Goal: Task Accomplishment & Management: Manage account settings

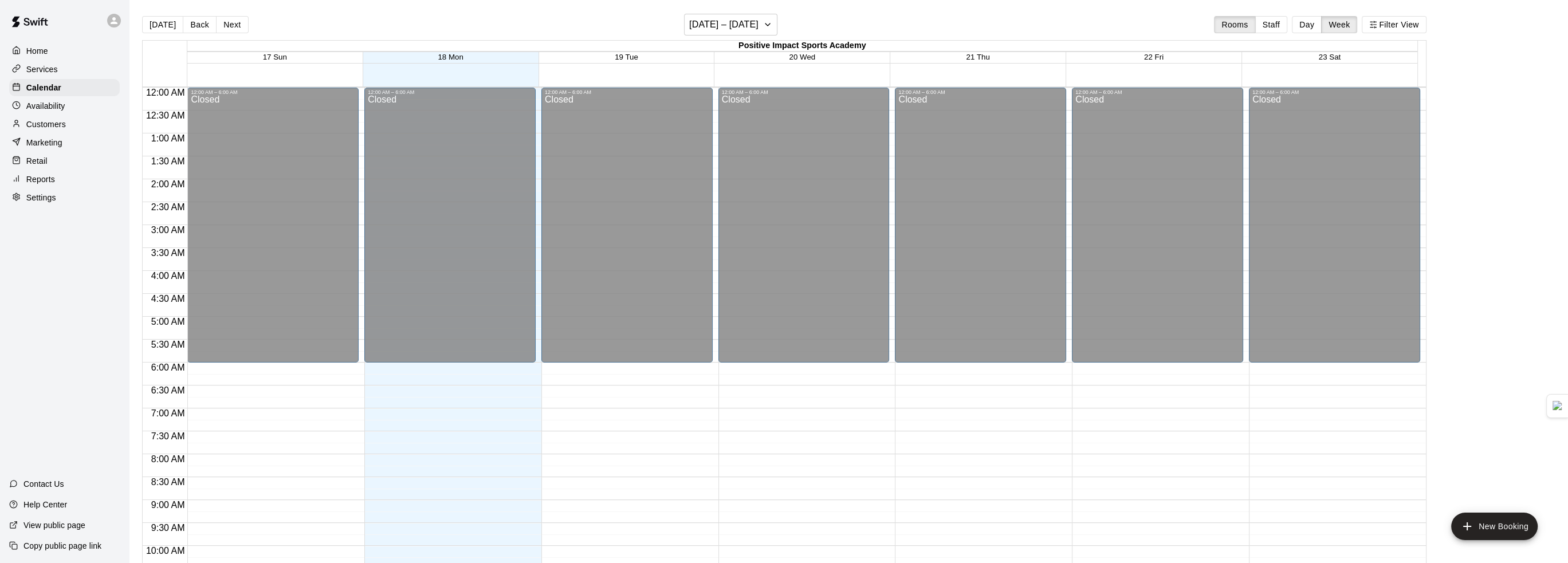
scroll to position [610, 0]
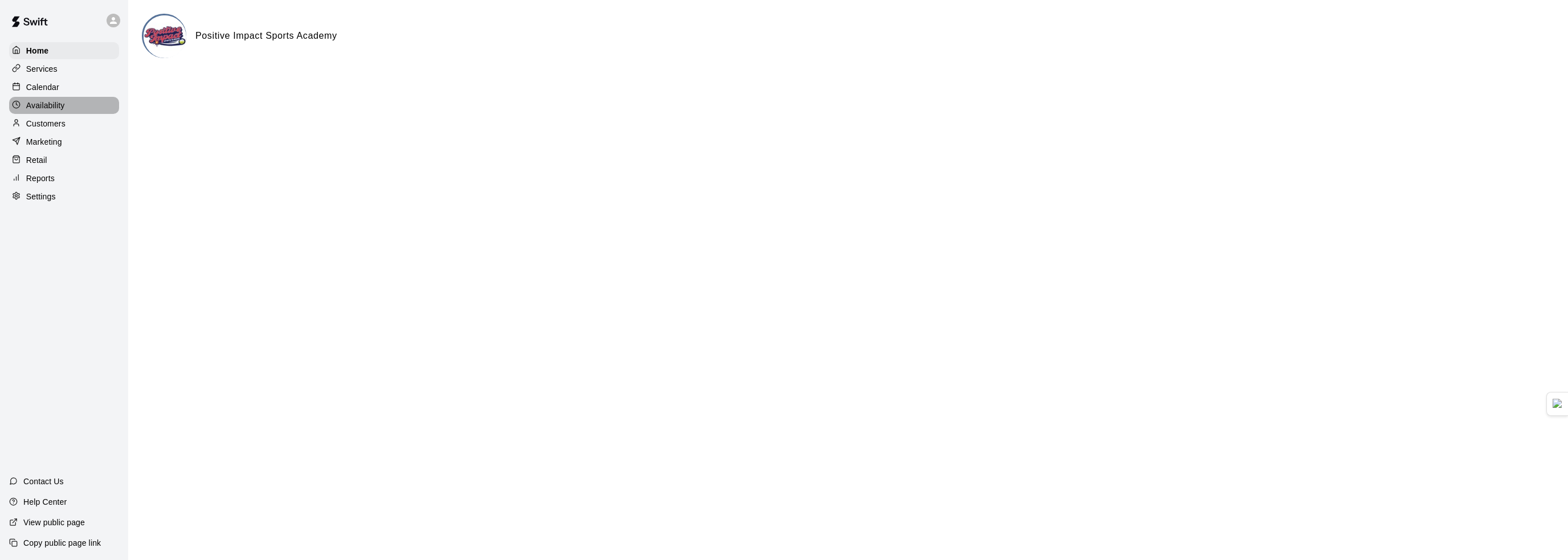
click at [65, 104] on div "Availability" at bounding box center [64, 105] width 110 height 17
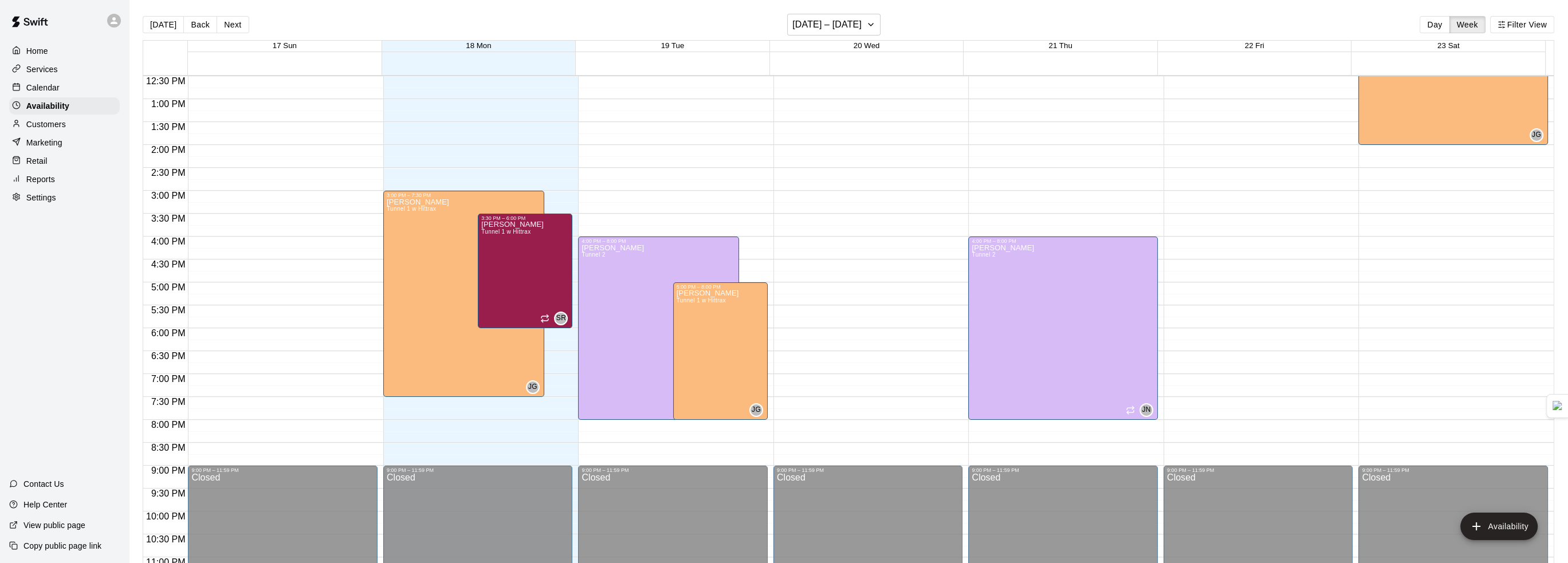
scroll to position [515, 0]
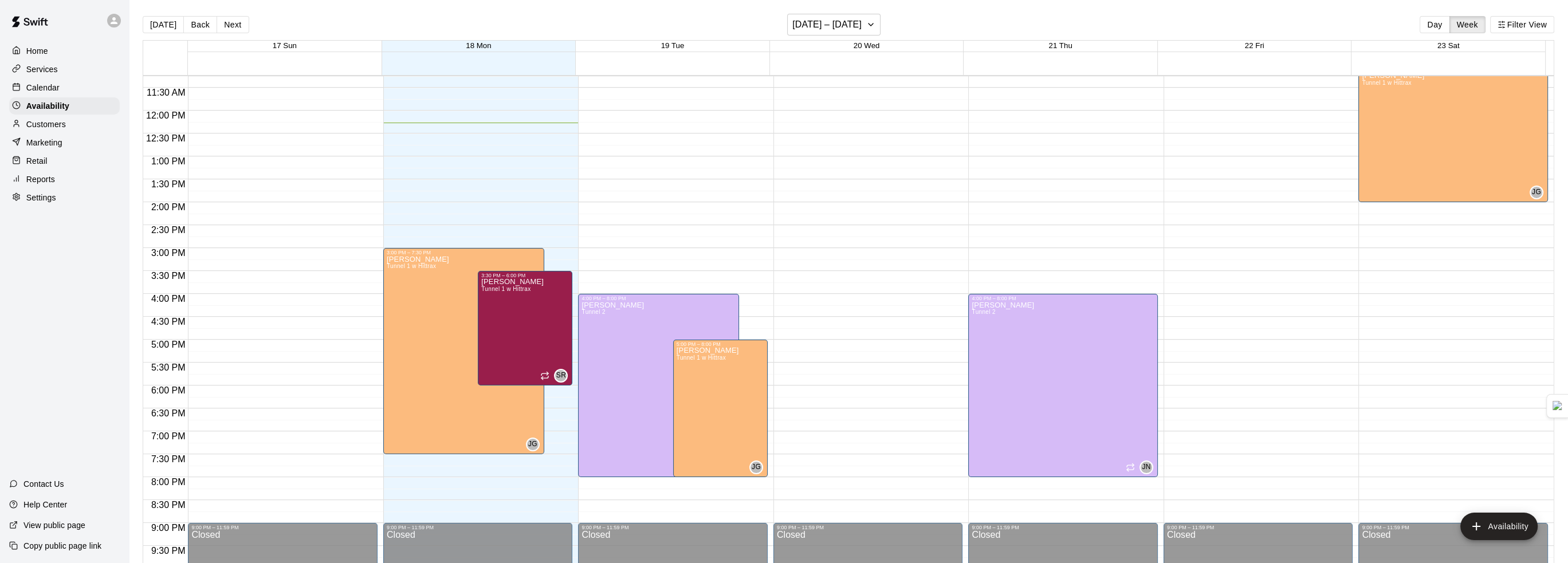
click at [59, 71] on div "Services" at bounding box center [64, 70] width 110 height 17
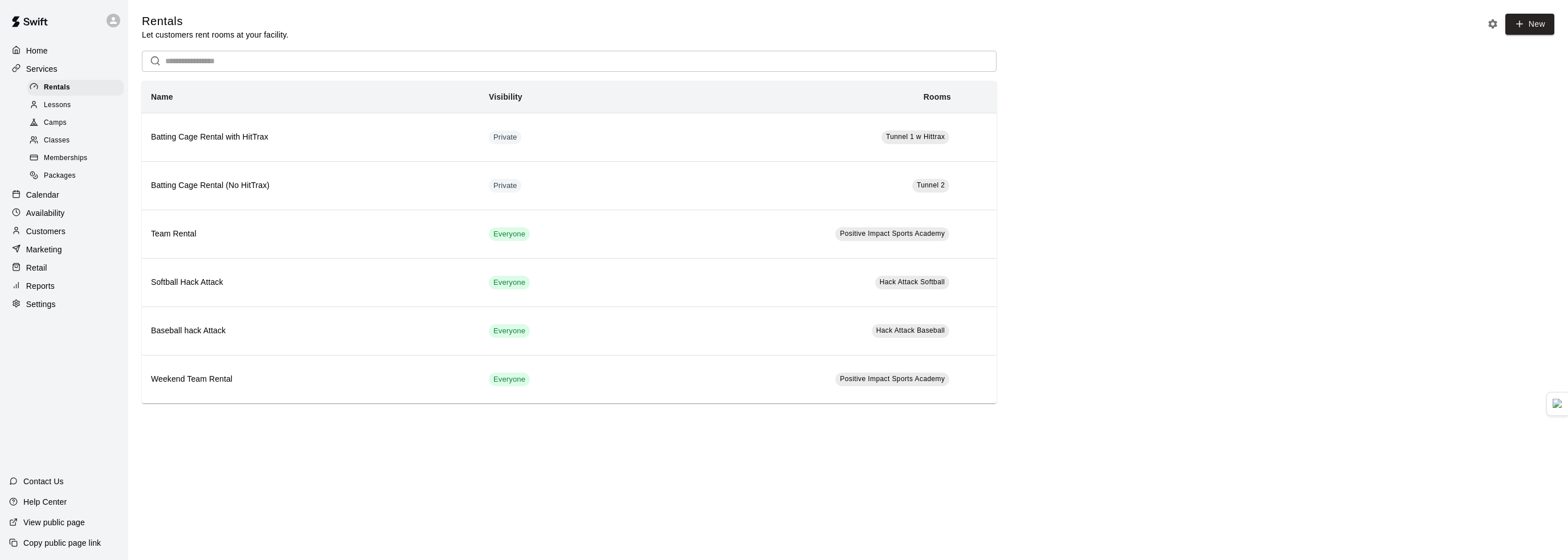
click at [78, 113] on div "Lessons" at bounding box center [75, 105] width 96 height 16
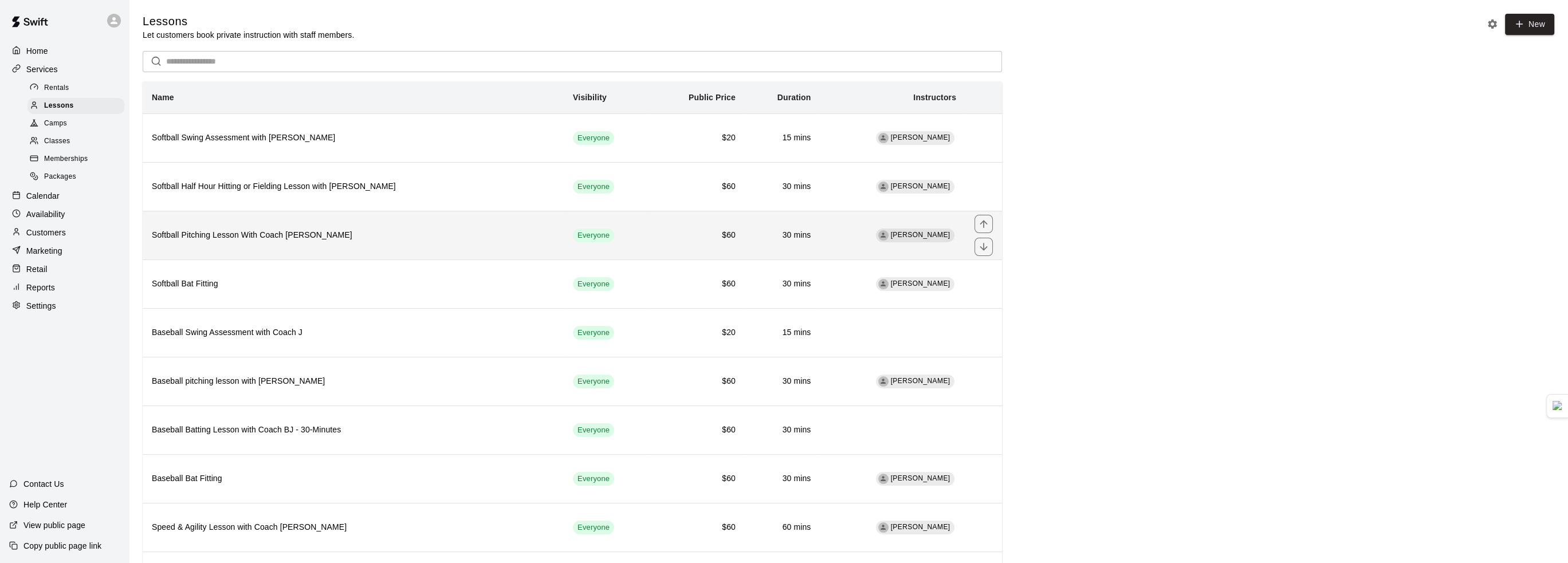
click at [354, 235] on h6 "Softball Pitching Lesson With Coach [PERSON_NAME]" at bounding box center [353, 235] width 403 height 12
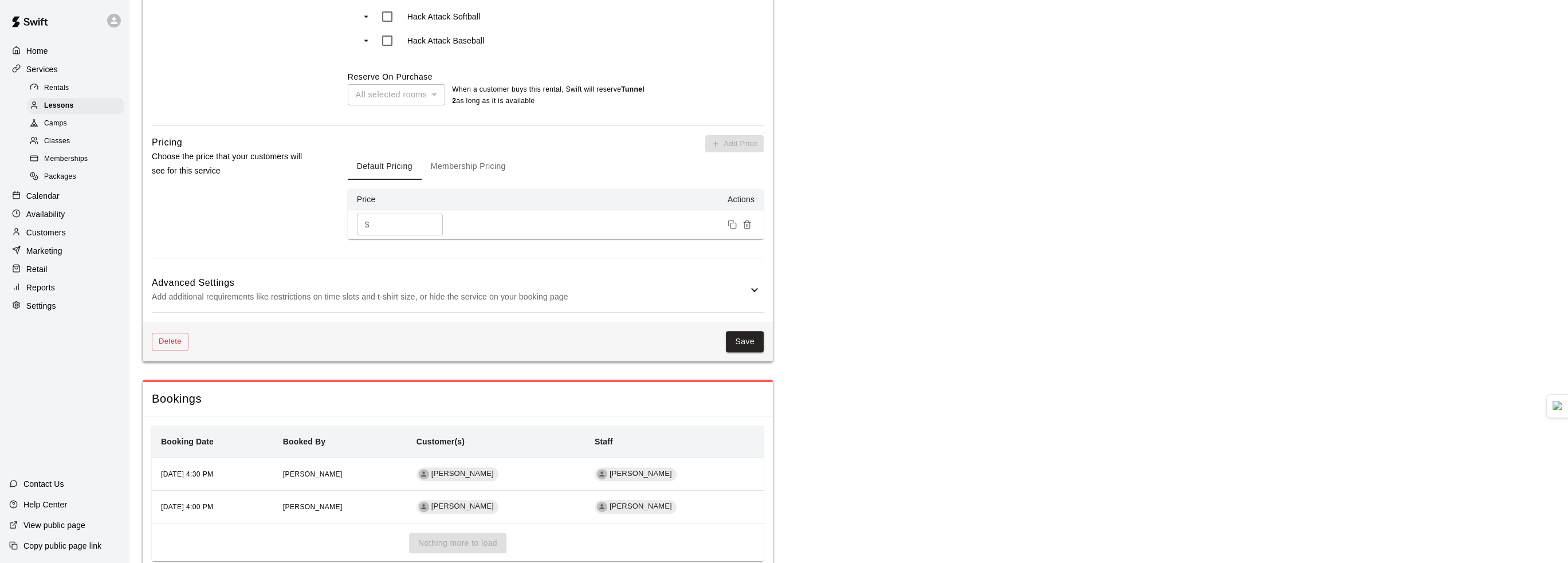
scroll to position [766, 0]
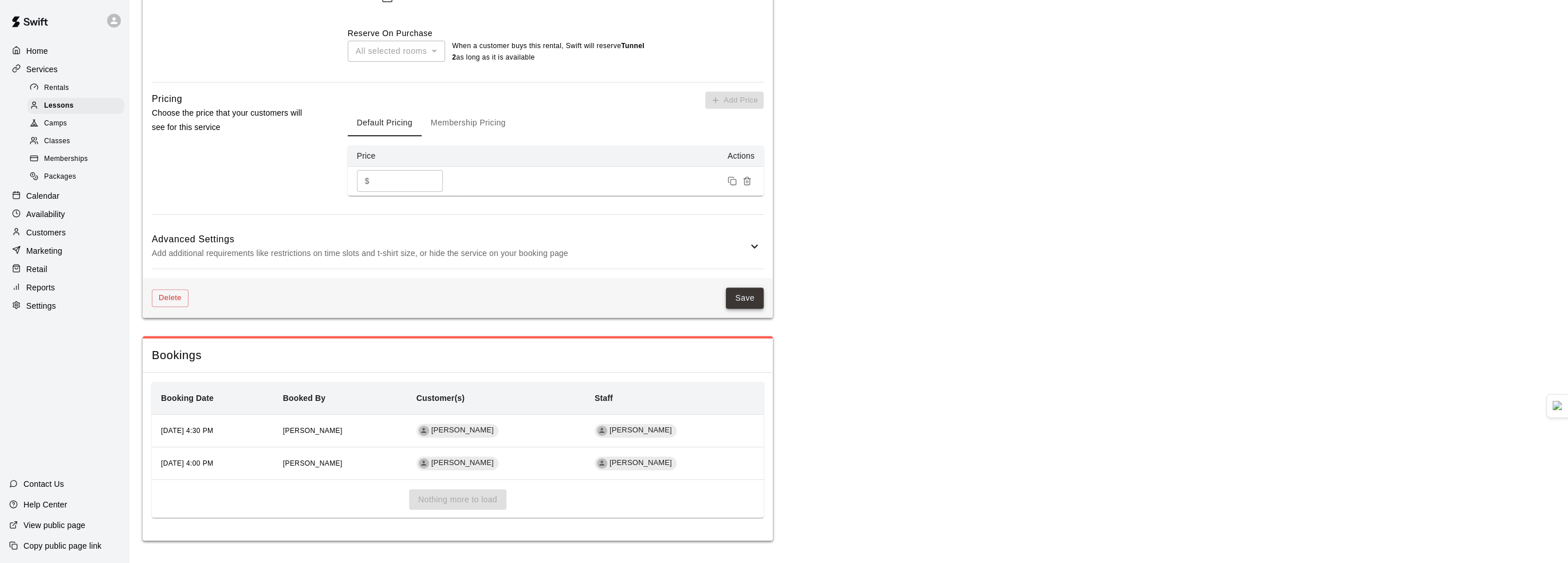
click at [736, 301] on button "Save" at bounding box center [745, 298] width 38 height 21
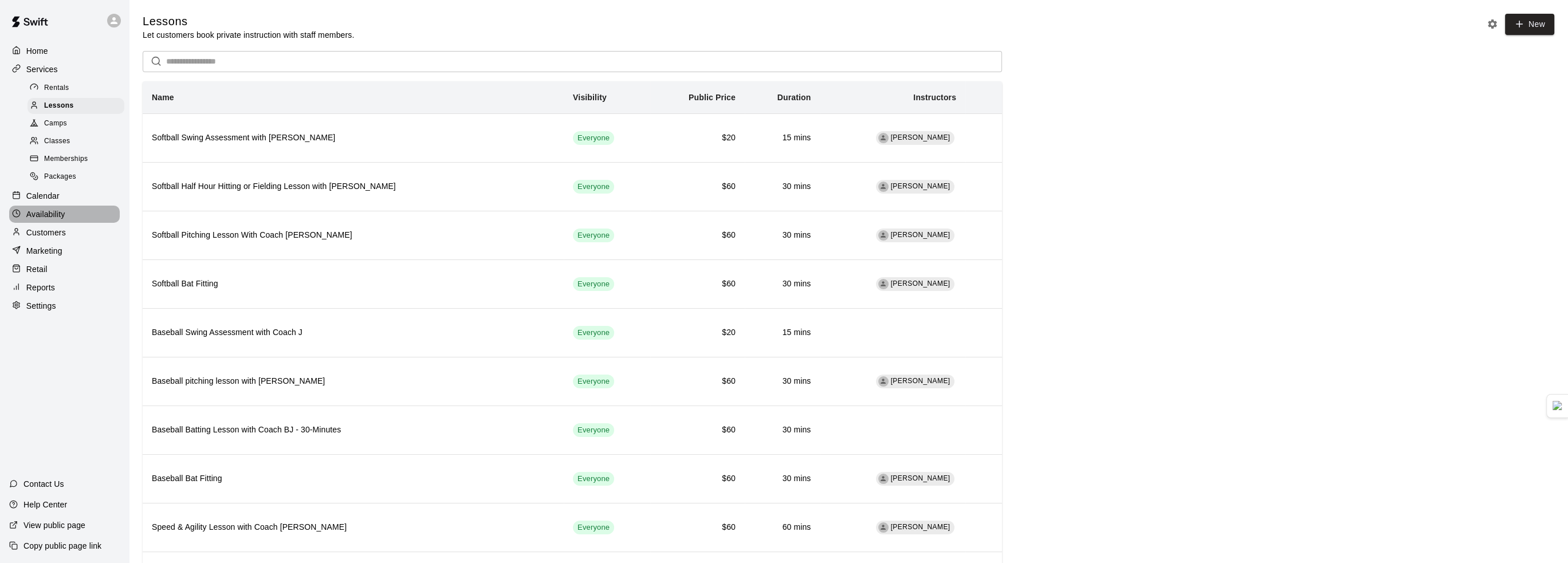
click at [65, 220] on div "Availability" at bounding box center [64, 214] width 110 height 17
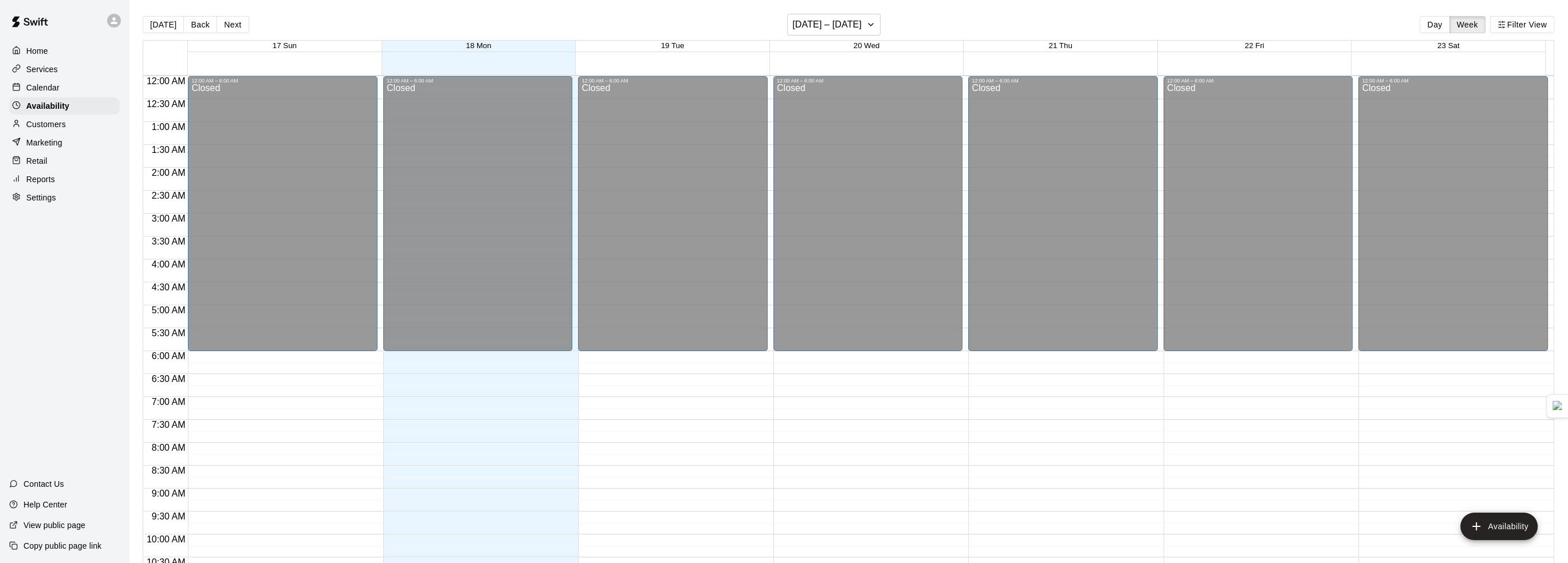
scroll to position [564, 0]
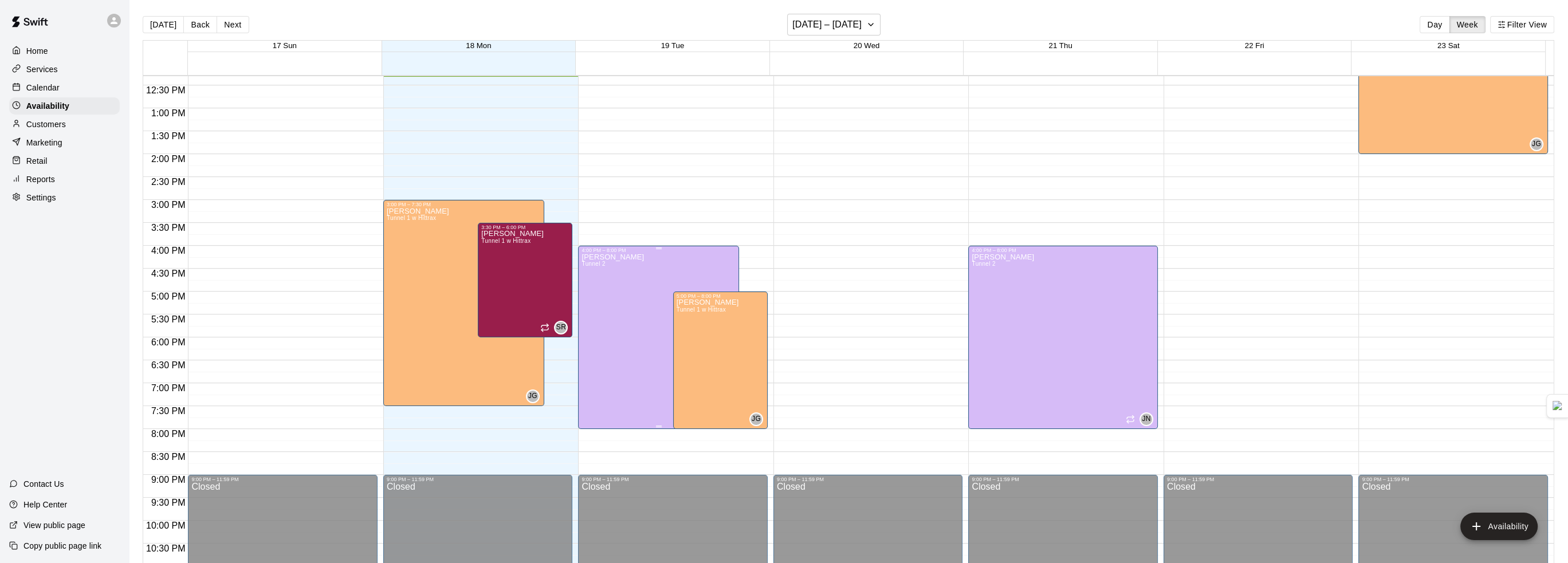
click at [619, 283] on div "[PERSON_NAME] Tunnel 2" at bounding box center [613, 535] width 62 height 563
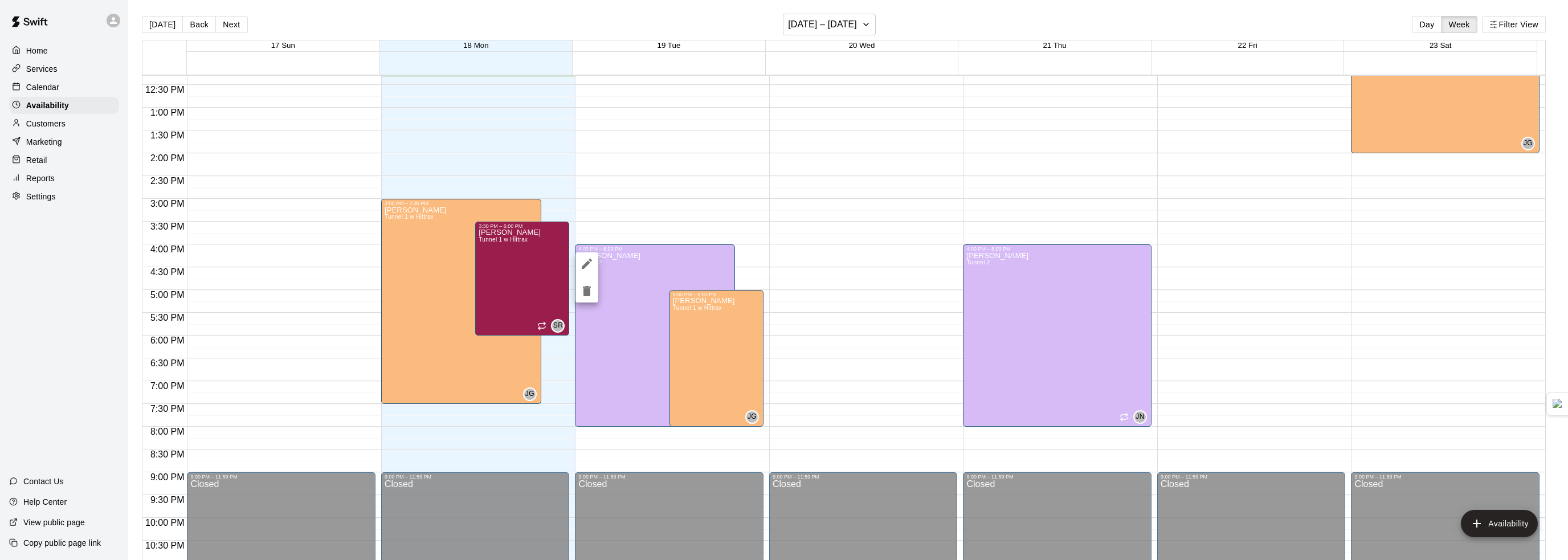
click at [590, 270] on icon "edit" at bounding box center [586, 264] width 14 height 14
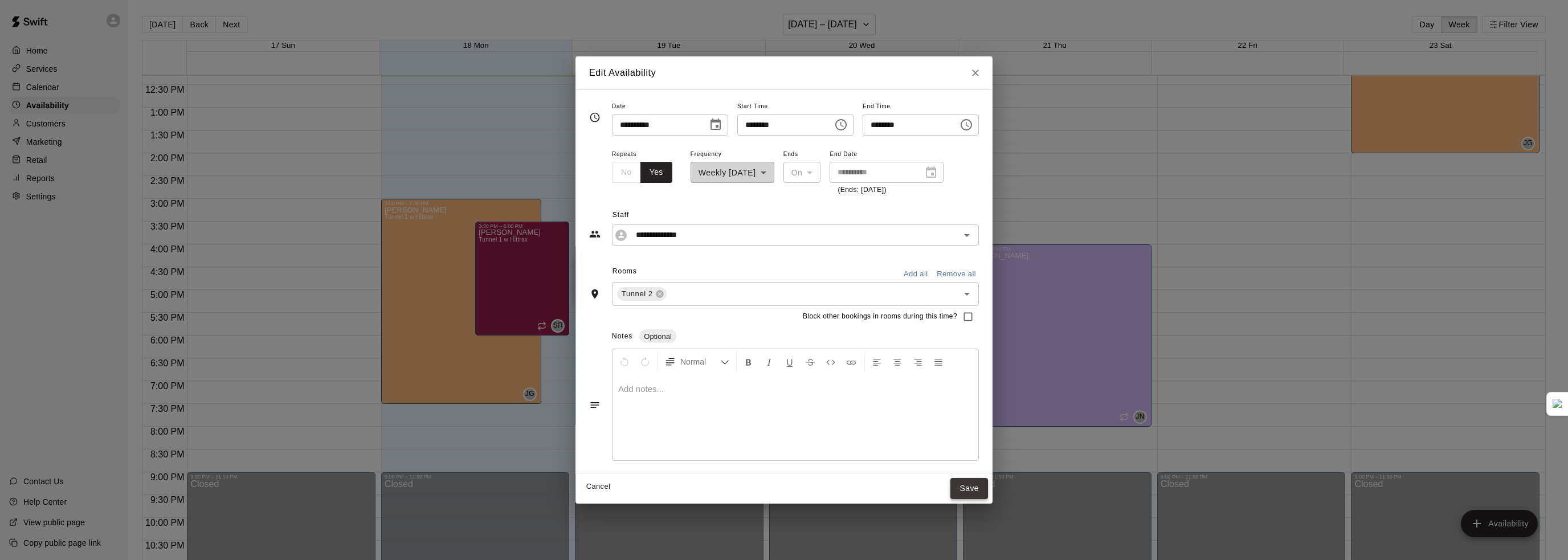
click at [988, 490] on button "Save" at bounding box center [969, 488] width 38 height 21
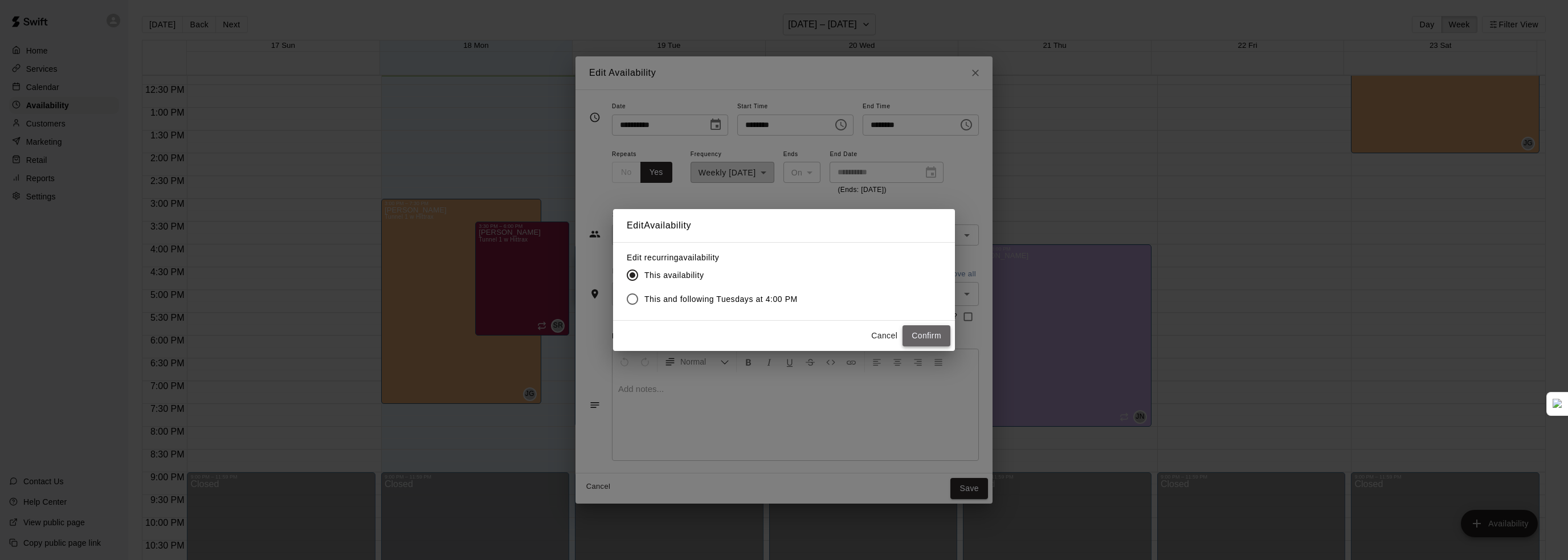
click at [915, 335] on button "Confirm" at bounding box center [926, 335] width 48 height 21
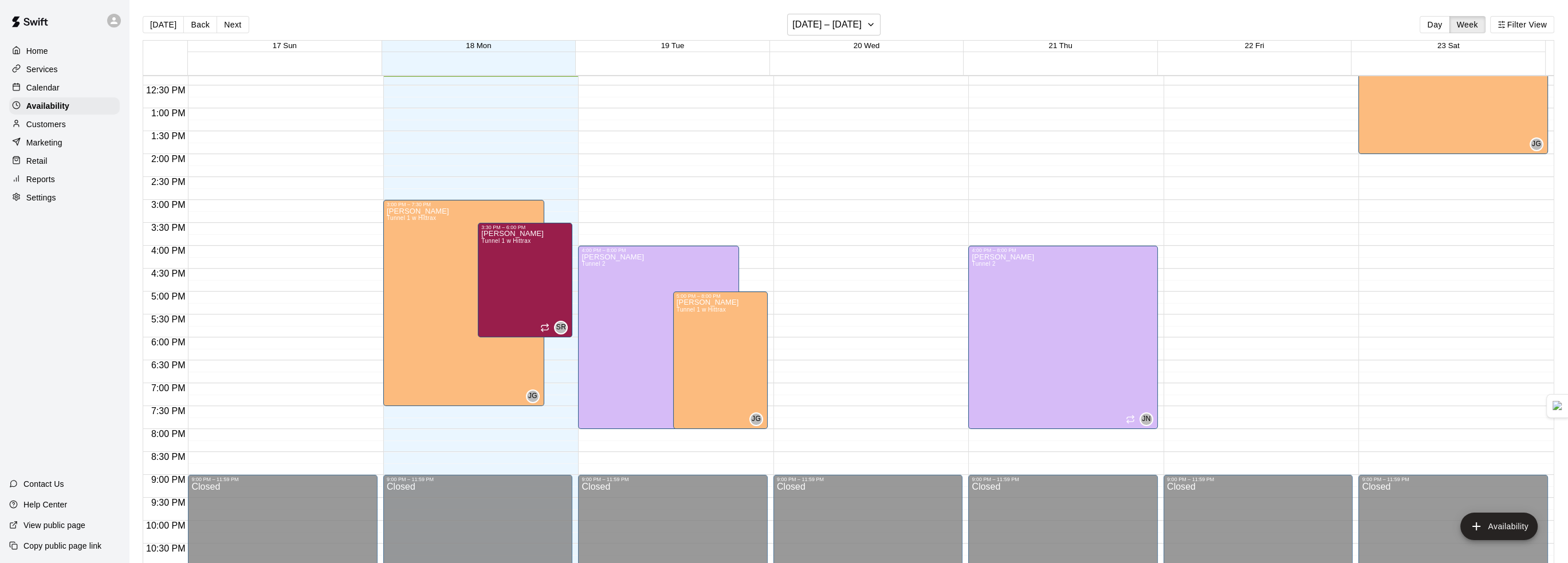
click at [59, 151] on div "Marketing" at bounding box center [64, 142] width 110 height 17
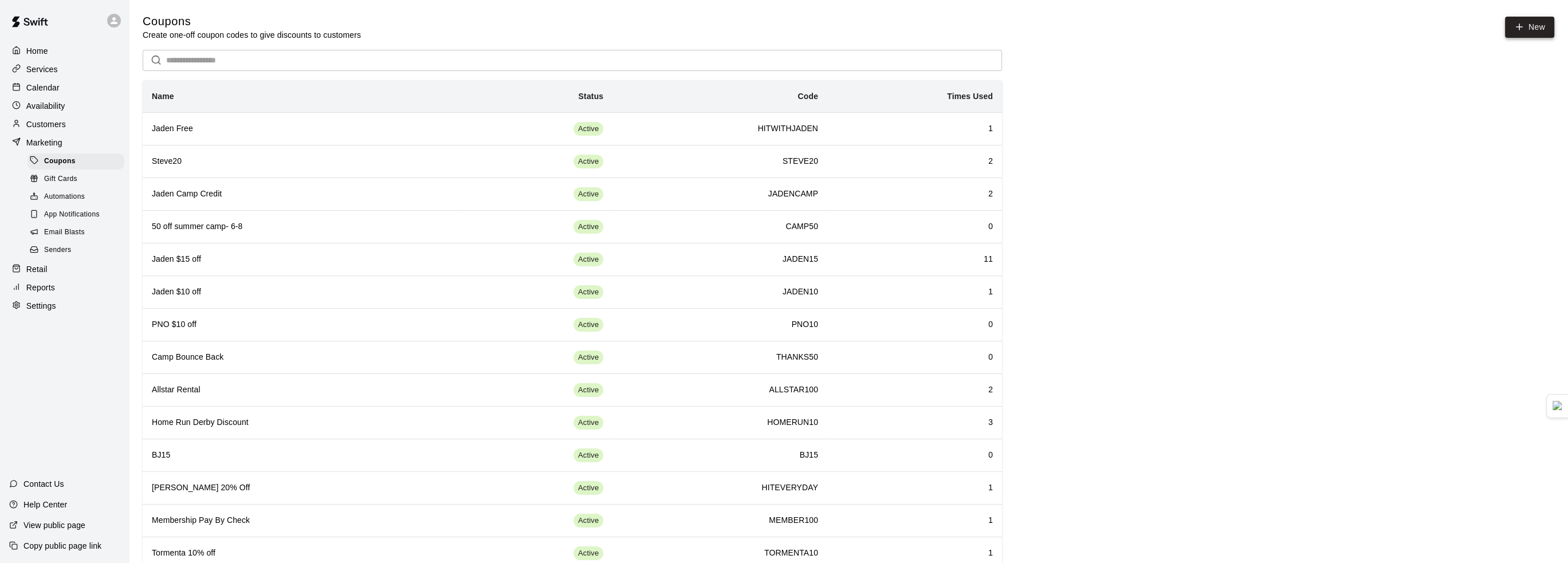
click at [1527, 35] on button "New" at bounding box center [1529, 27] width 49 height 21
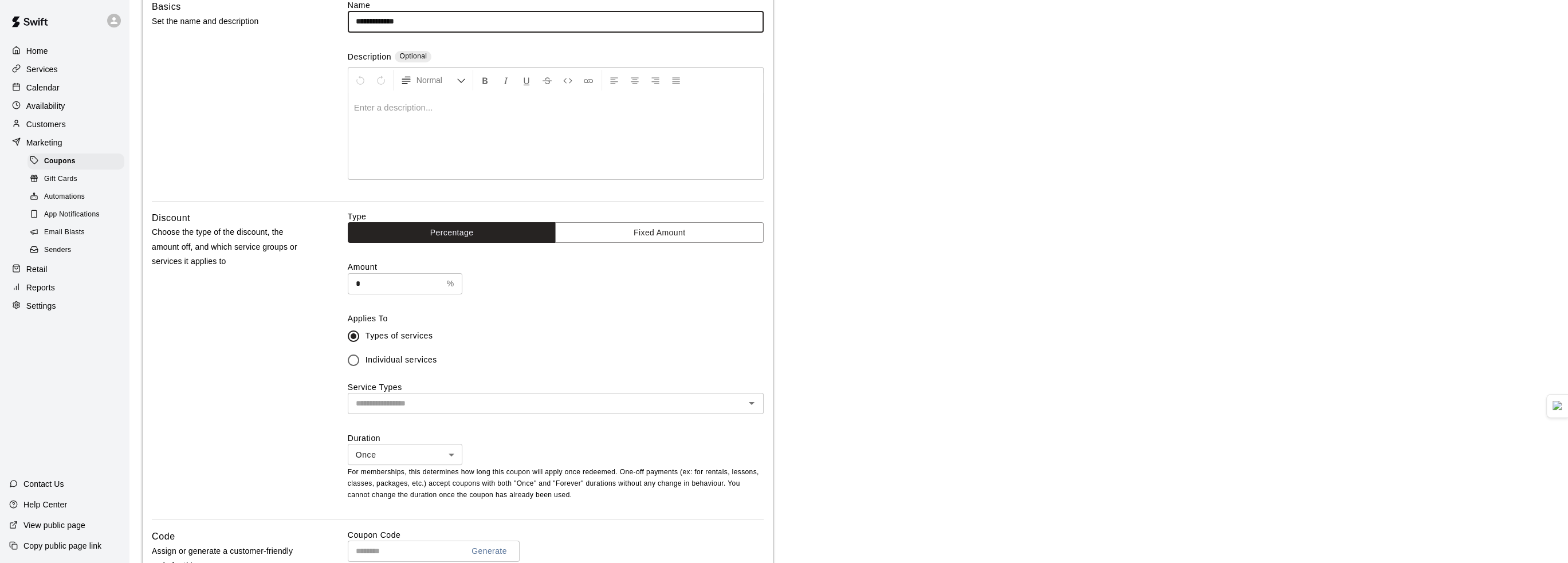
scroll to position [115, 0]
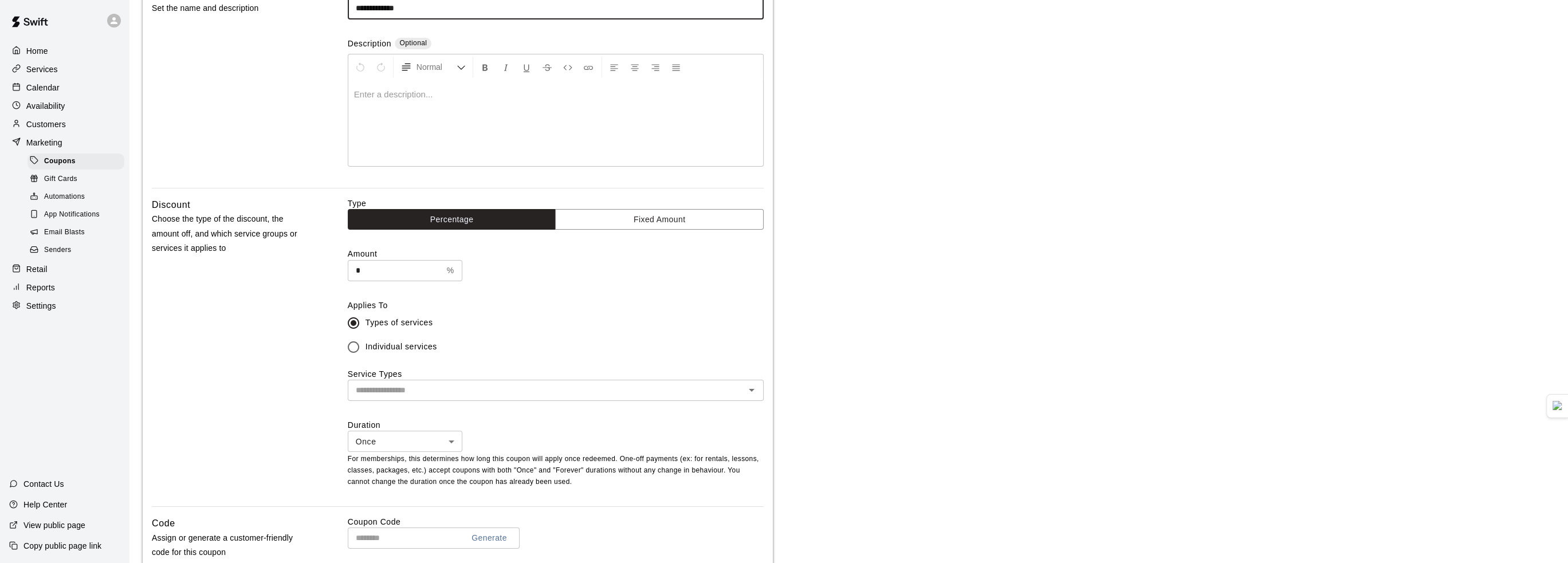
type input "**********"
click at [410, 392] on input "text" at bounding box center [546, 390] width 390 height 14
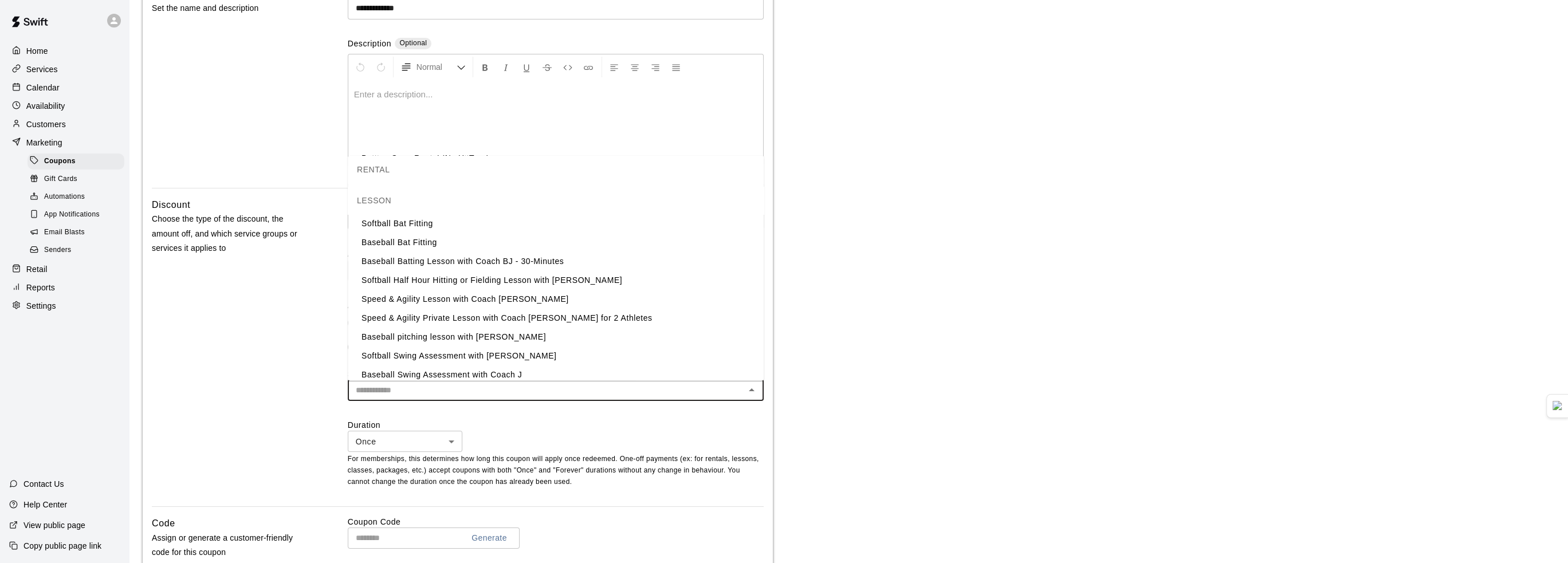
scroll to position [172, 0]
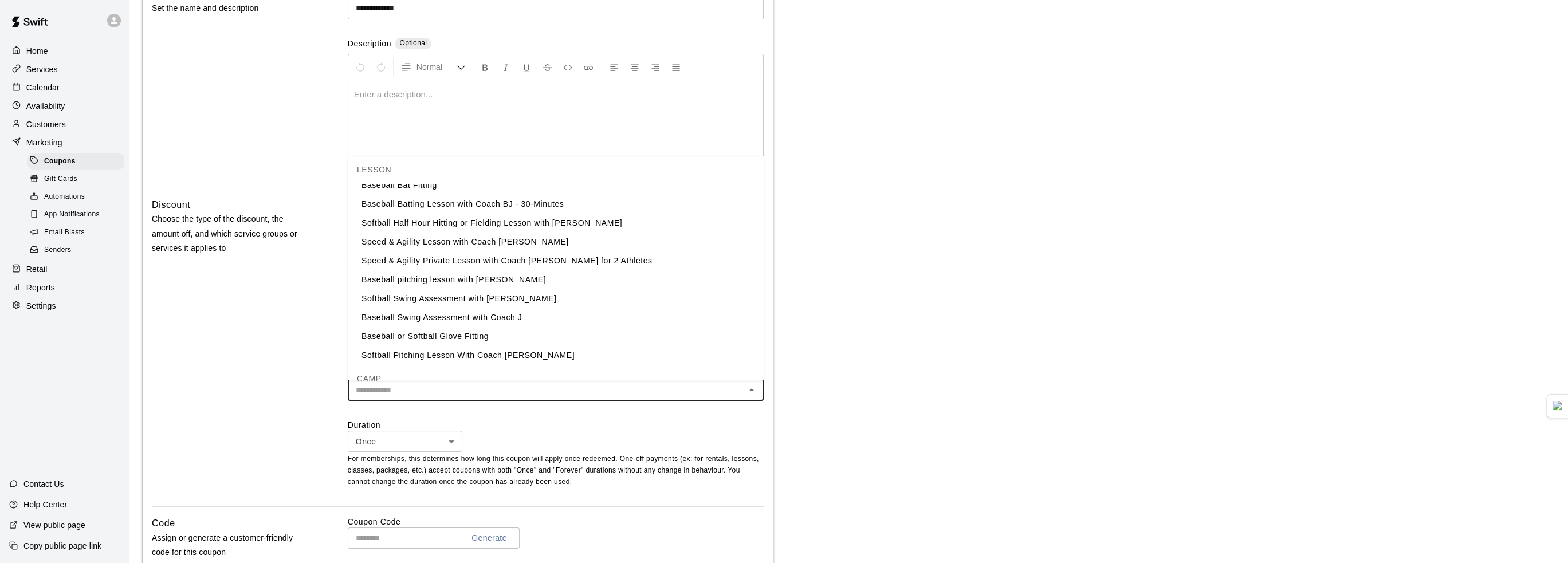
click at [424, 352] on li "Softball Pitching Lesson With Coach [PERSON_NAME]" at bounding box center [556, 354] width 416 height 19
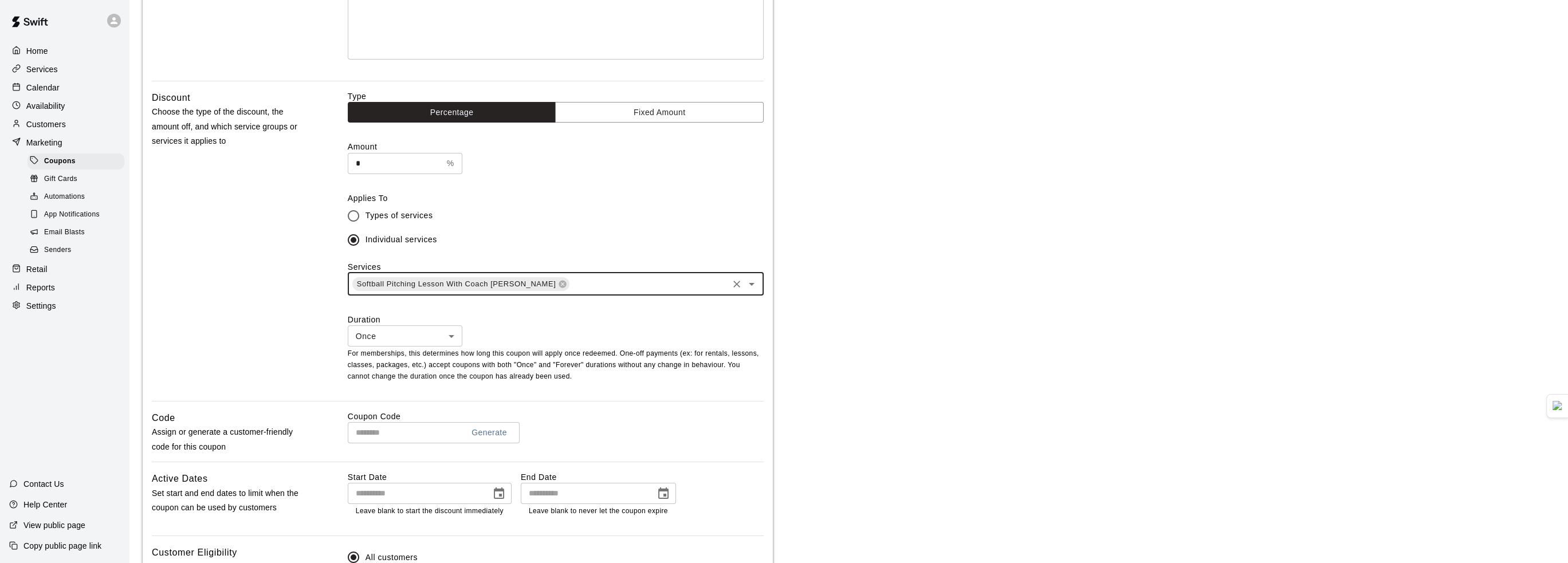
scroll to position [229, 0]
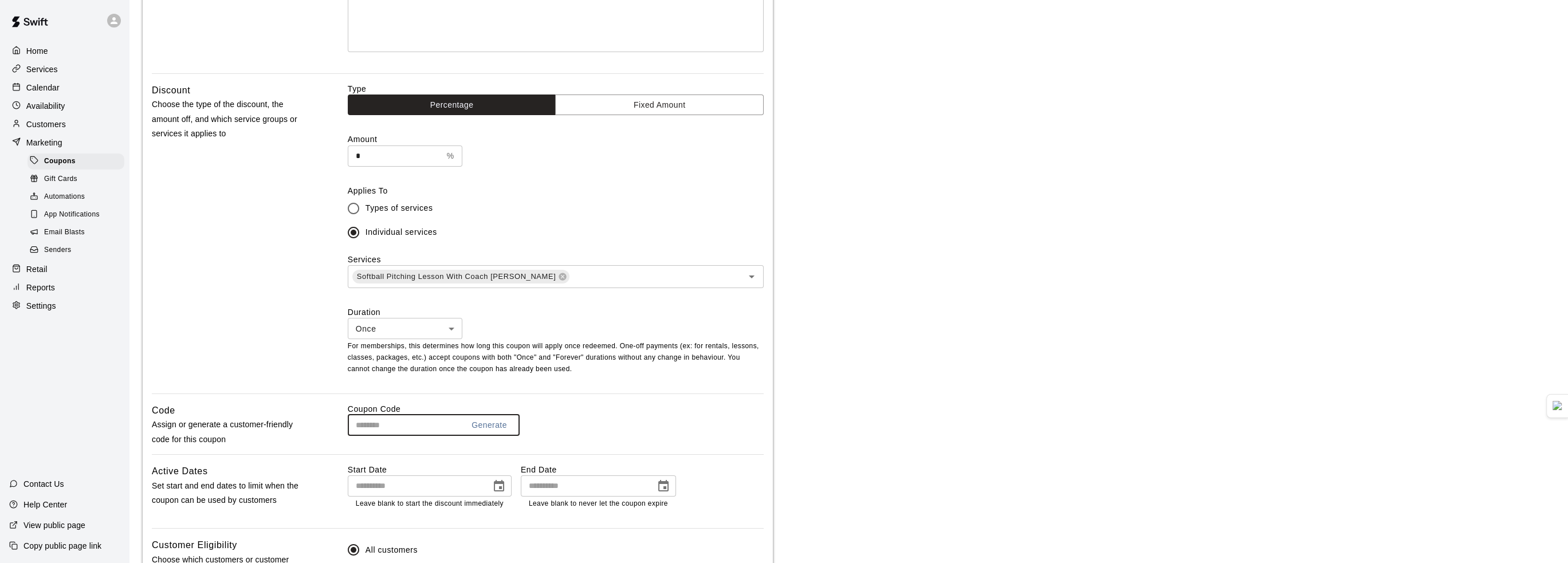
click at [409, 425] on input "text" at bounding box center [401, 425] width 106 height 21
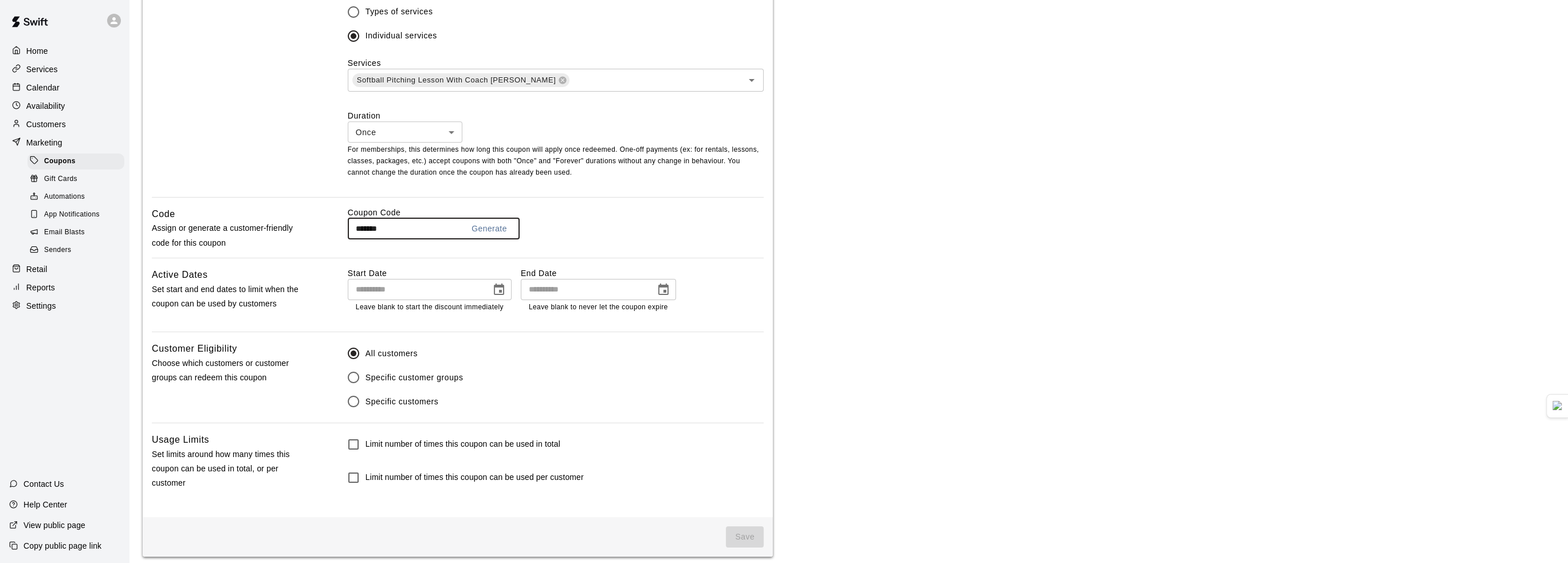
scroll to position [433, 0]
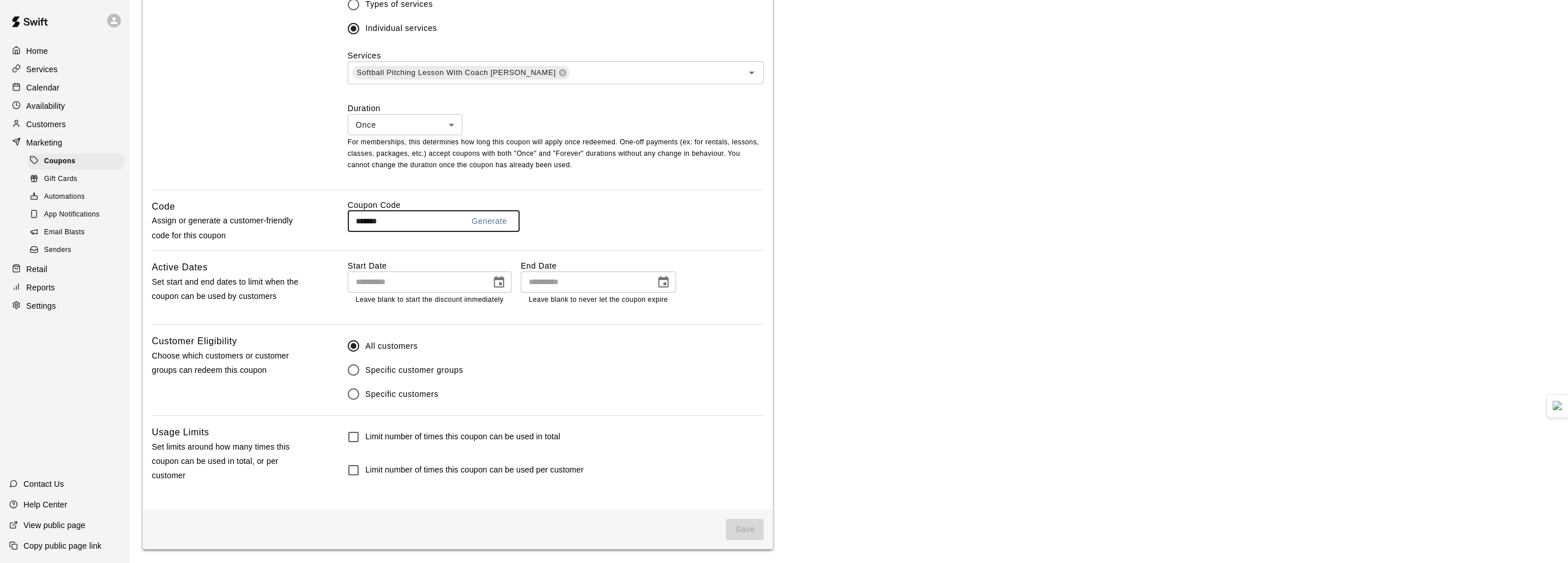
type input "*******"
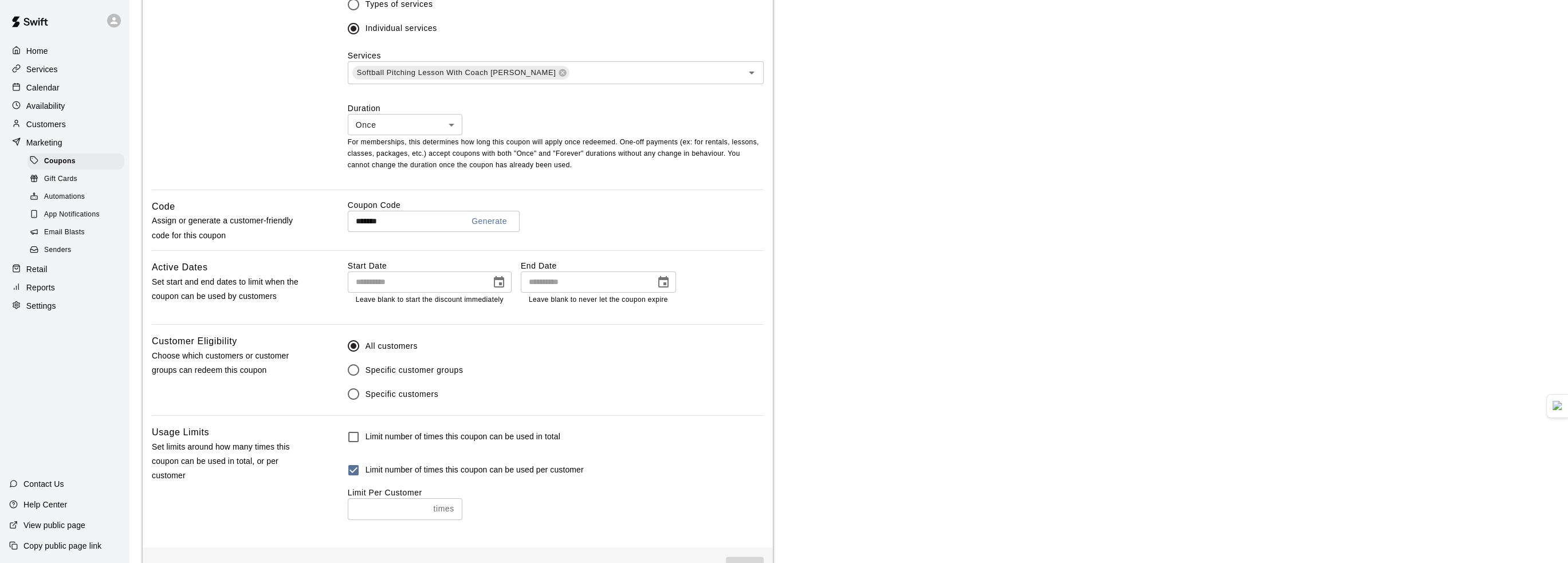
click at [383, 503] on input "number" at bounding box center [389, 509] width 81 height 21
type input "*"
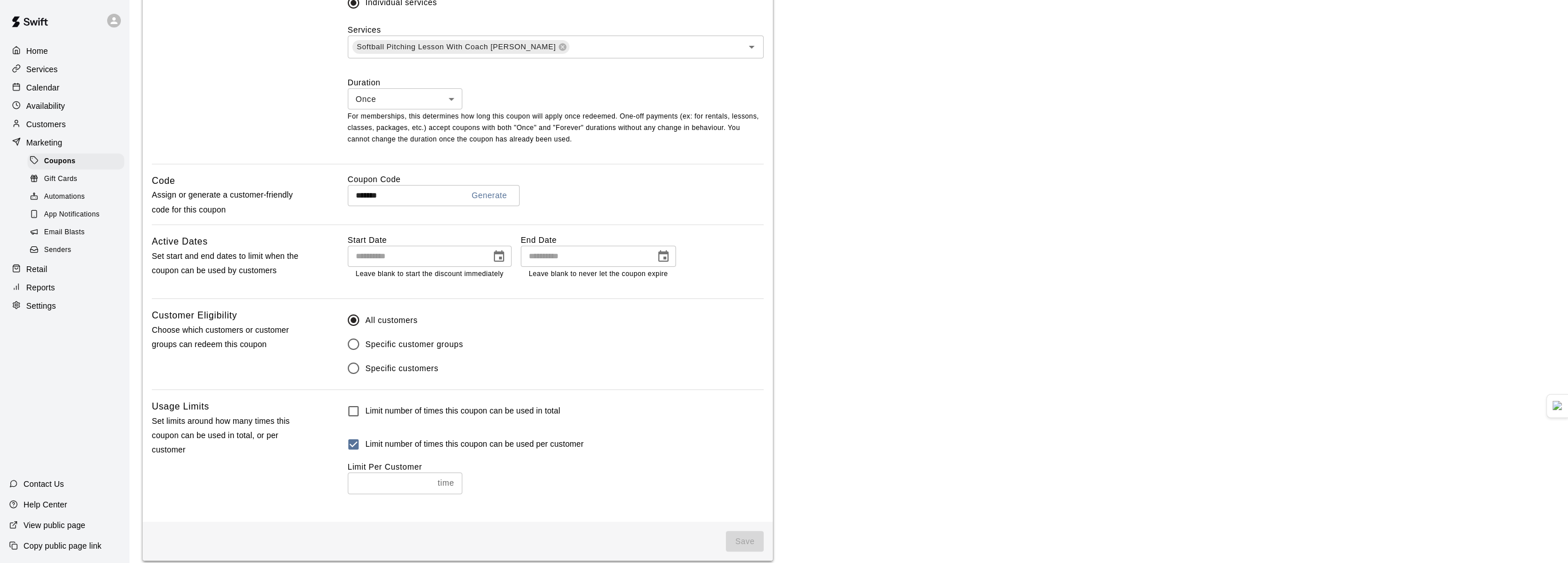
scroll to position [472, 0]
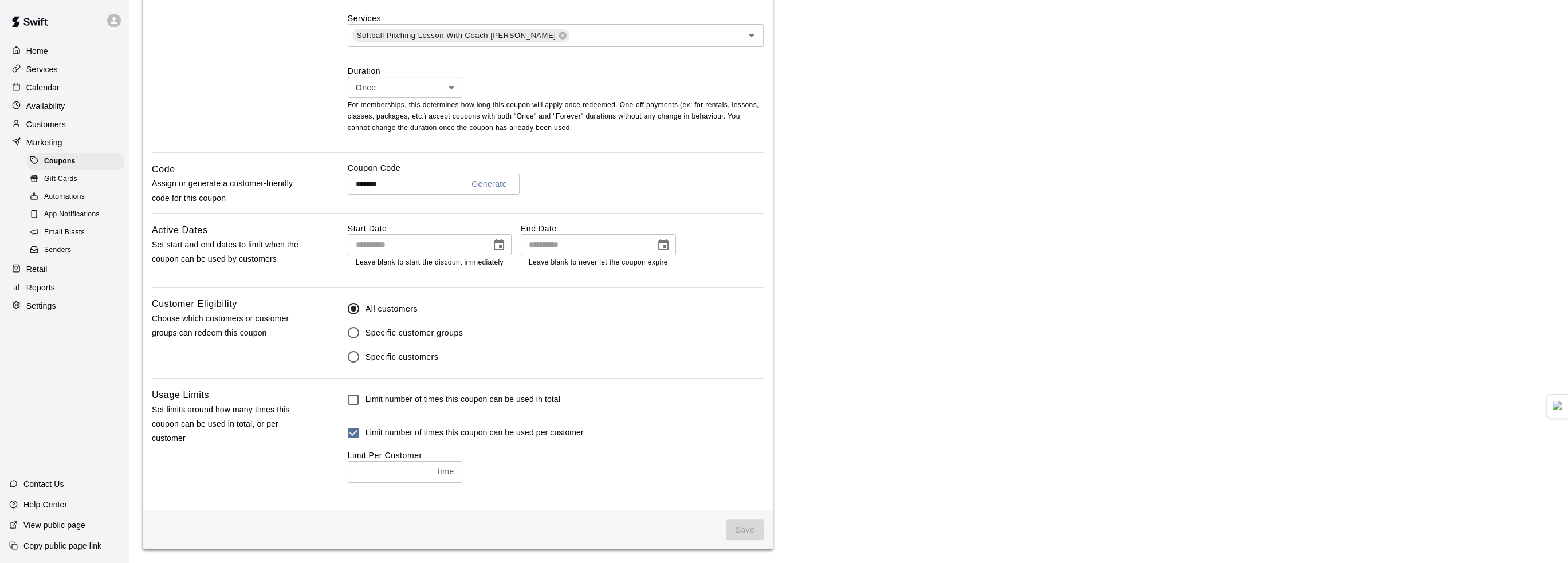
click at [628, 496] on div "Limit number of times this coupon can be used in total Limit number of times th…" at bounding box center [556, 444] width 416 height 113
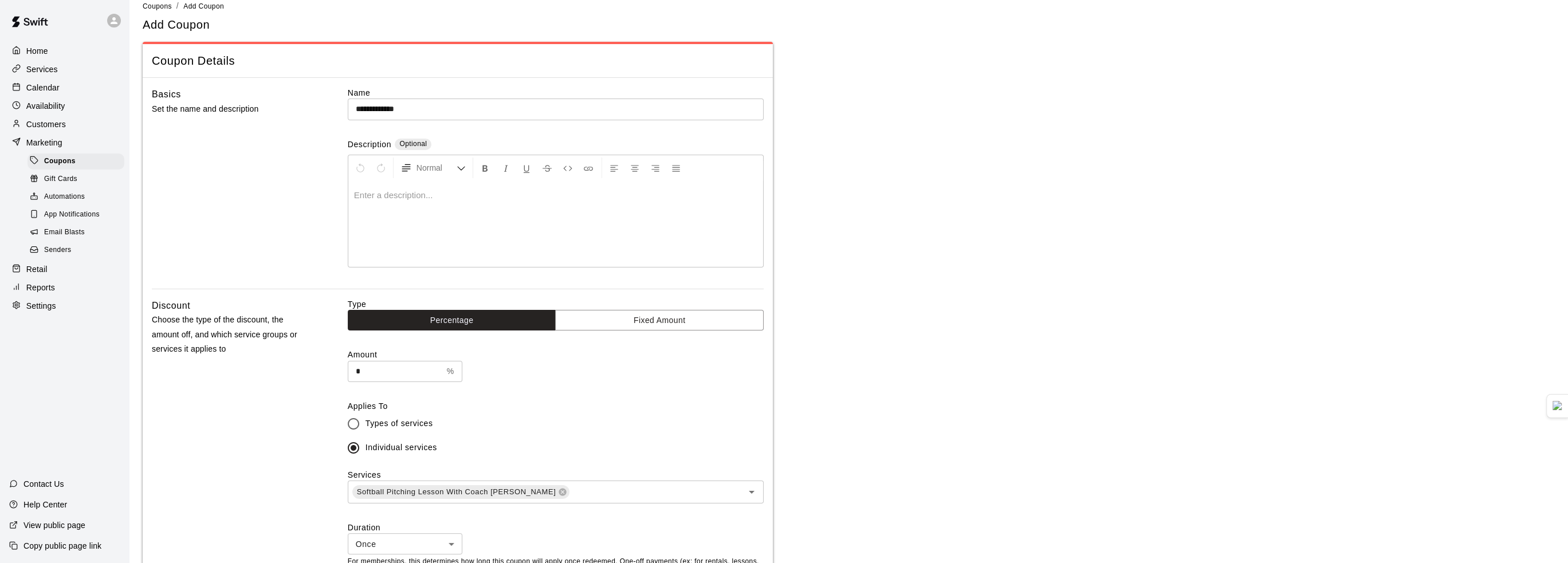
scroll to position [71, 0]
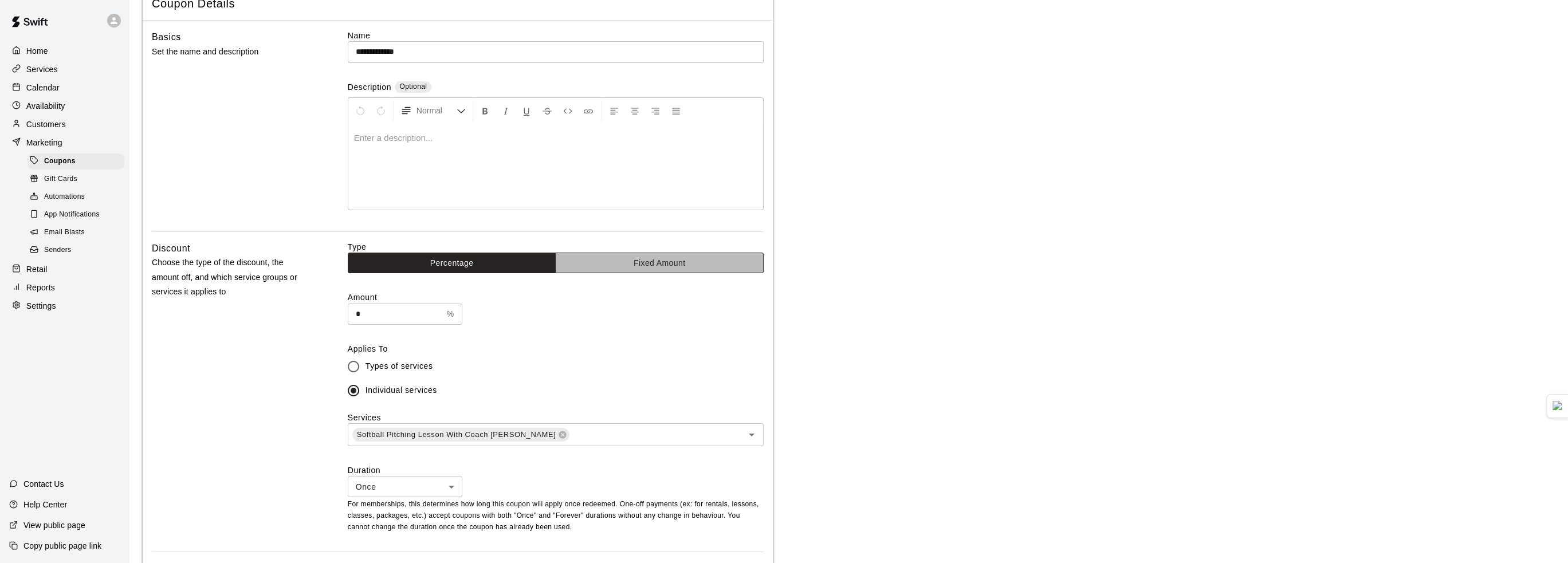
click at [613, 265] on button "Fixed Amount" at bounding box center [660, 263] width 209 height 21
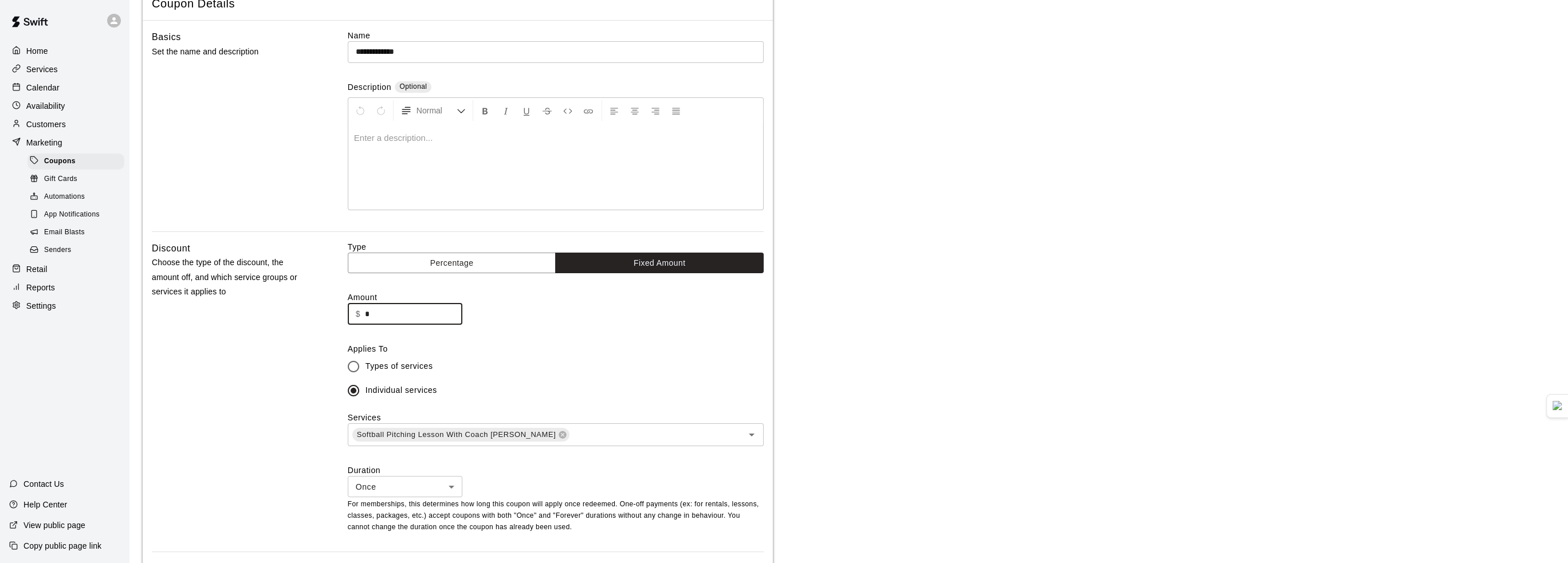
drag, startPoint x: 389, startPoint y: 308, endPoint x: 314, endPoint y: 295, distance: 76.1
click at [313, 308] on div "Discount Choose the type of the discount, the amount off, and which service gro…" at bounding box center [458, 396] width 612 height 310
type input "**"
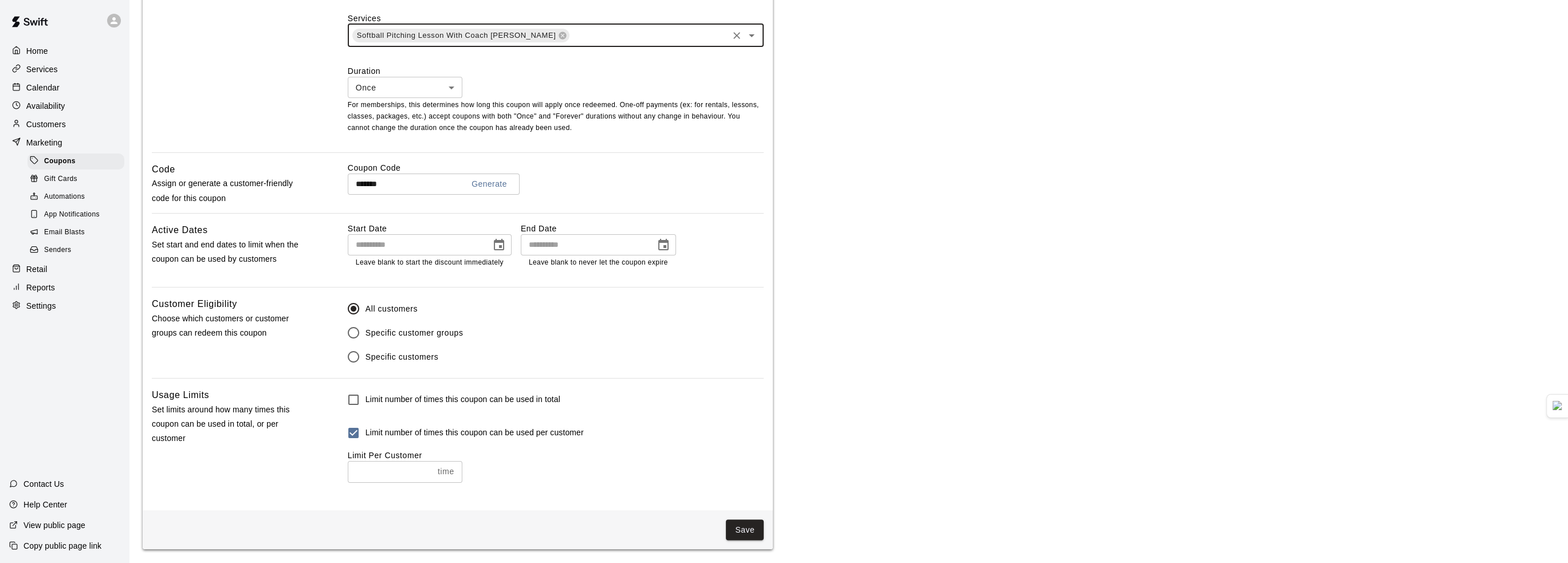
scroll to position [472, 0]
click at [758, 531] on button "Save" at bounding box center [745, 530] width 38 height 21
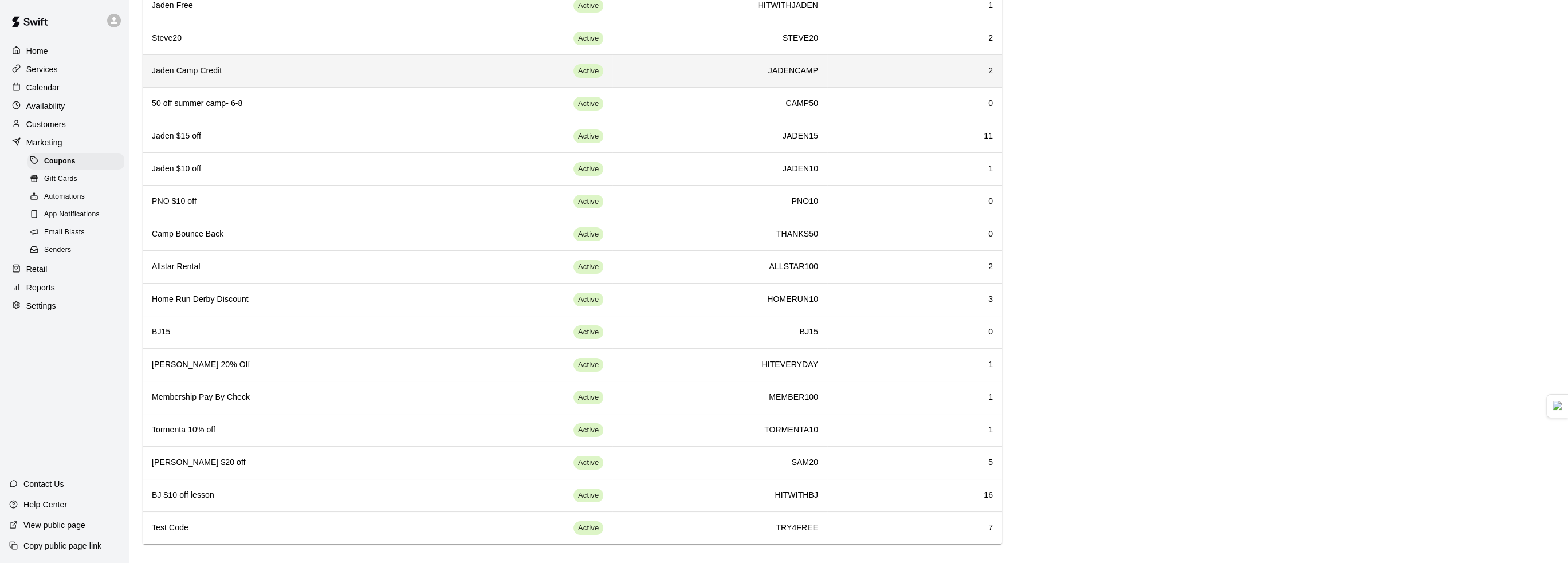
scroll to position [157, 0]
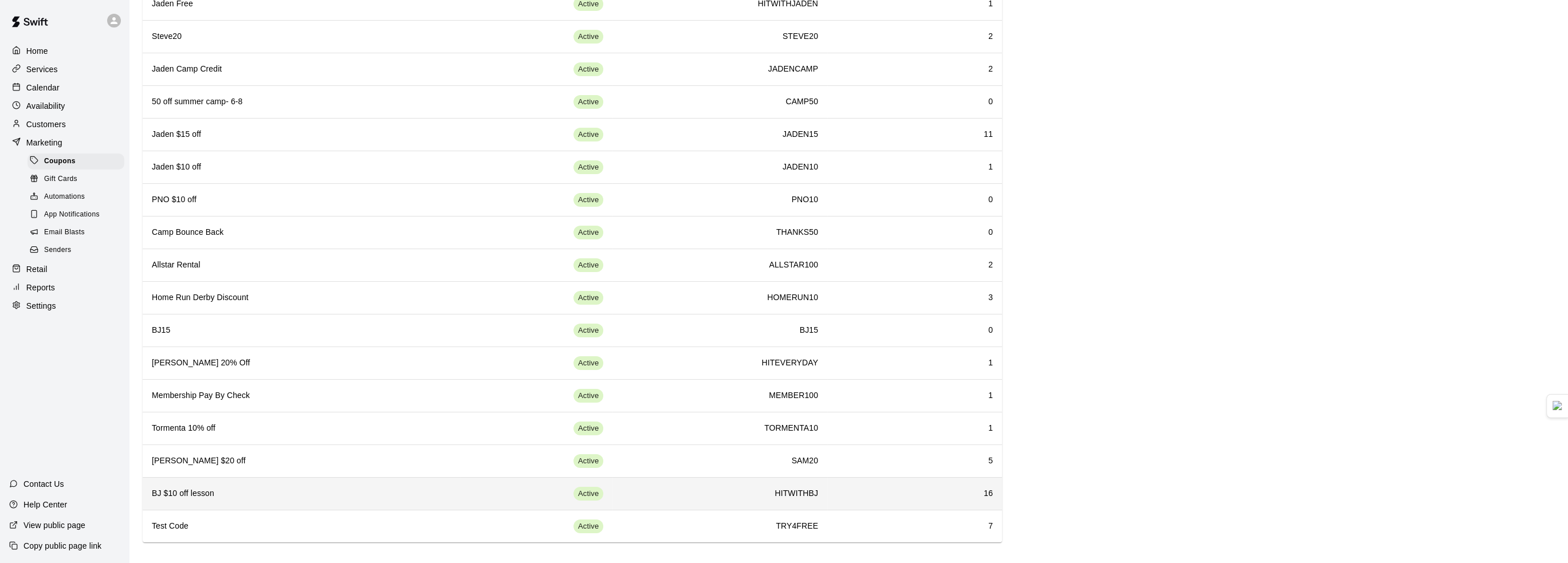
click at [381, 488] on h6 "BJ $10 off lesson" at bounding box center [301, 493] width 299 height 12
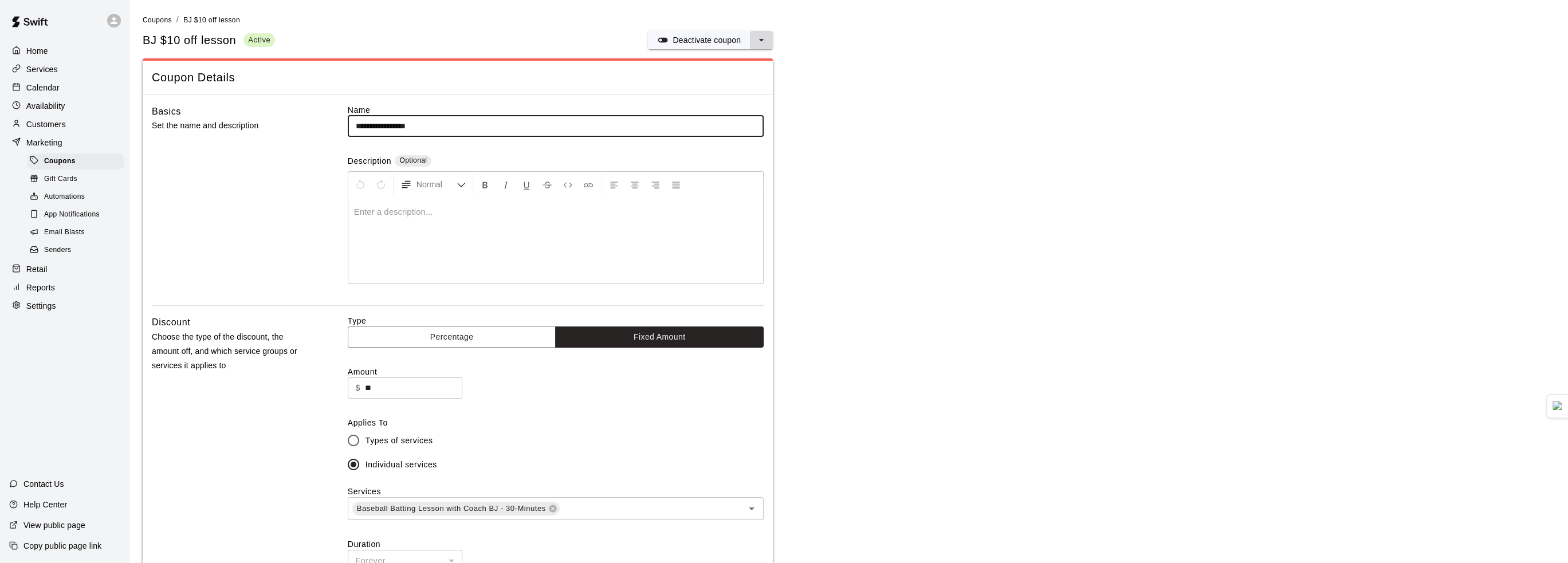
click at [766, 39] on icon "select merge strategy" at bounding box center [761, 39] width 11 height 11
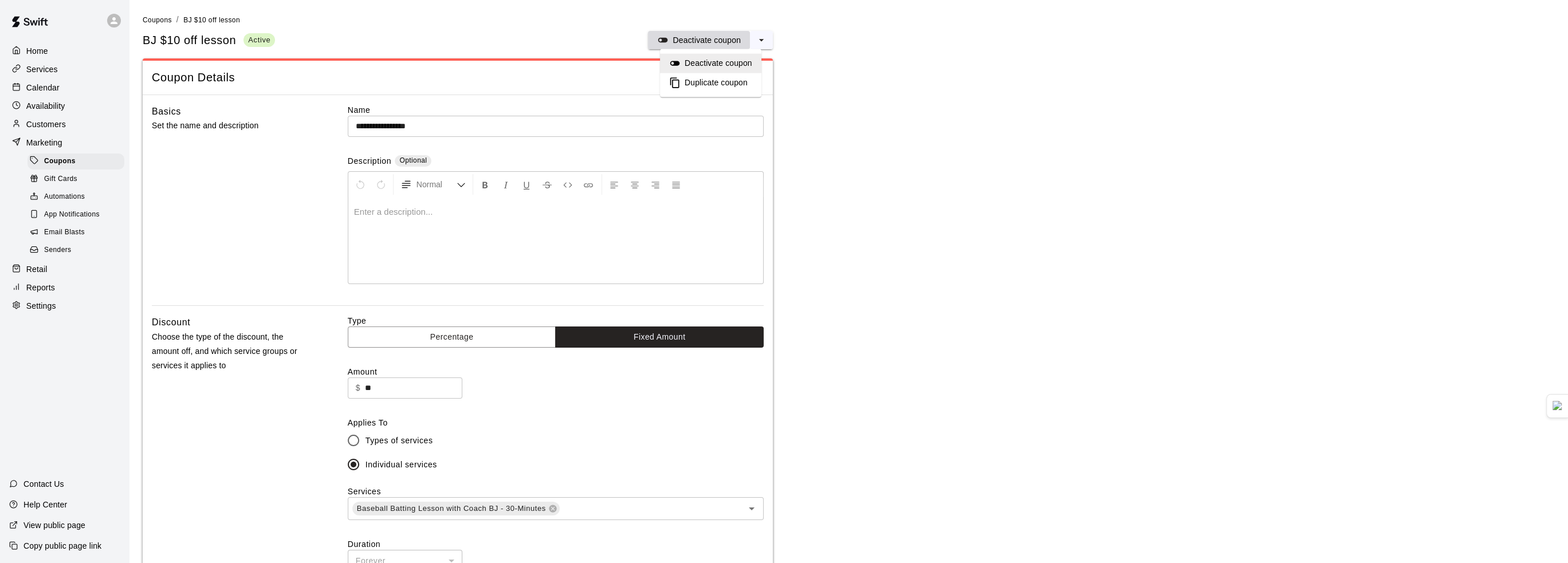
click at [718, 39] on p "Deactivate coupon" at bounding box center [707, 39] width 68 height 11
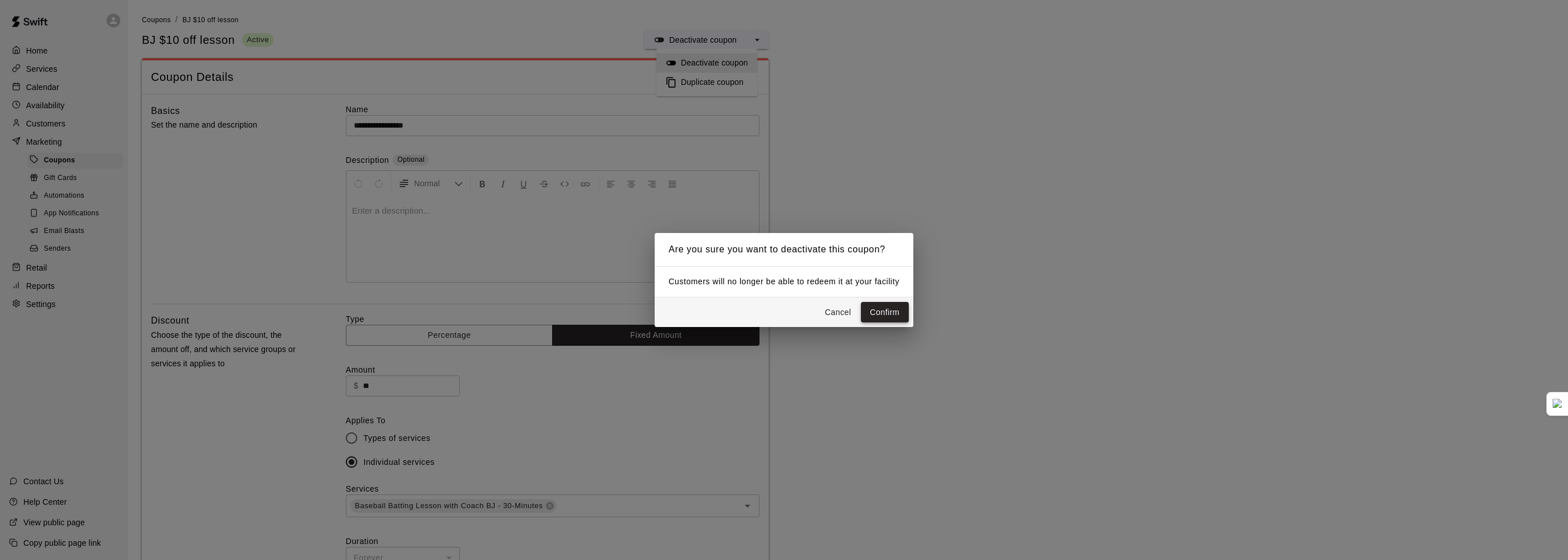
click at [863, 311] on button "Confirm" at bounding box center [885, 313] width 48 height 21
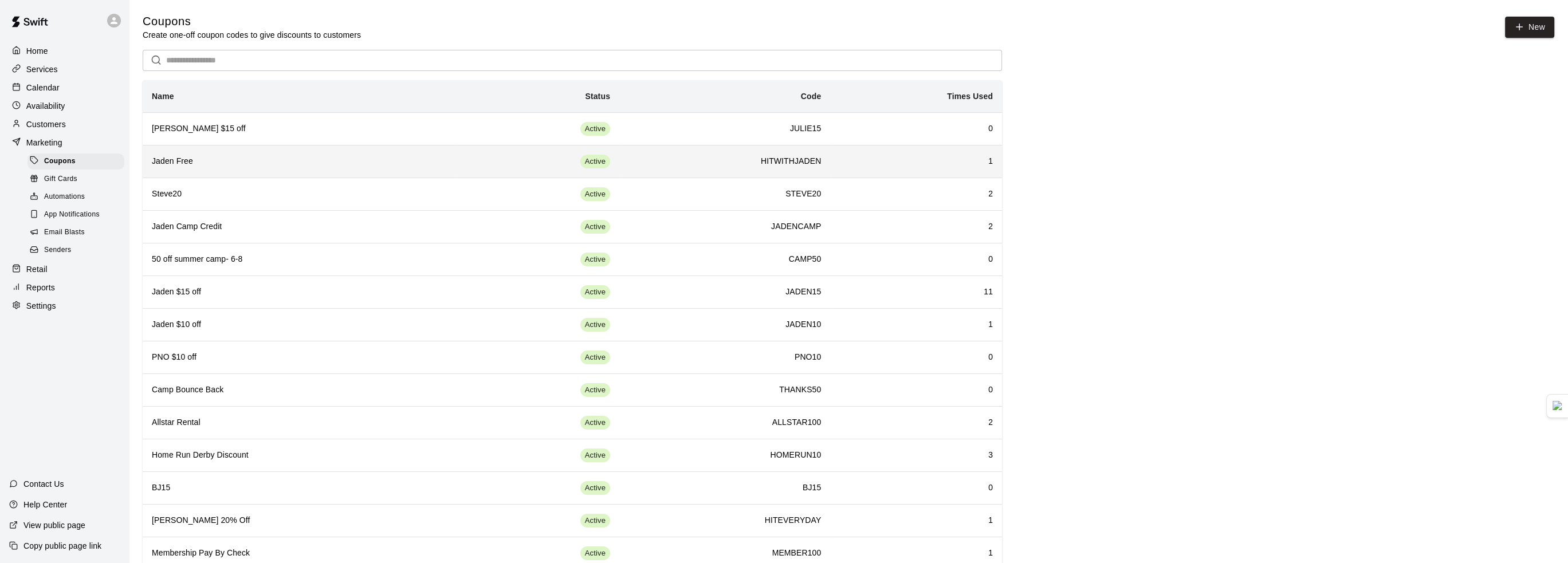
click at [305, 157] on h6 "Jaden Free" at bounding box center [299, 161] width 294 height 12
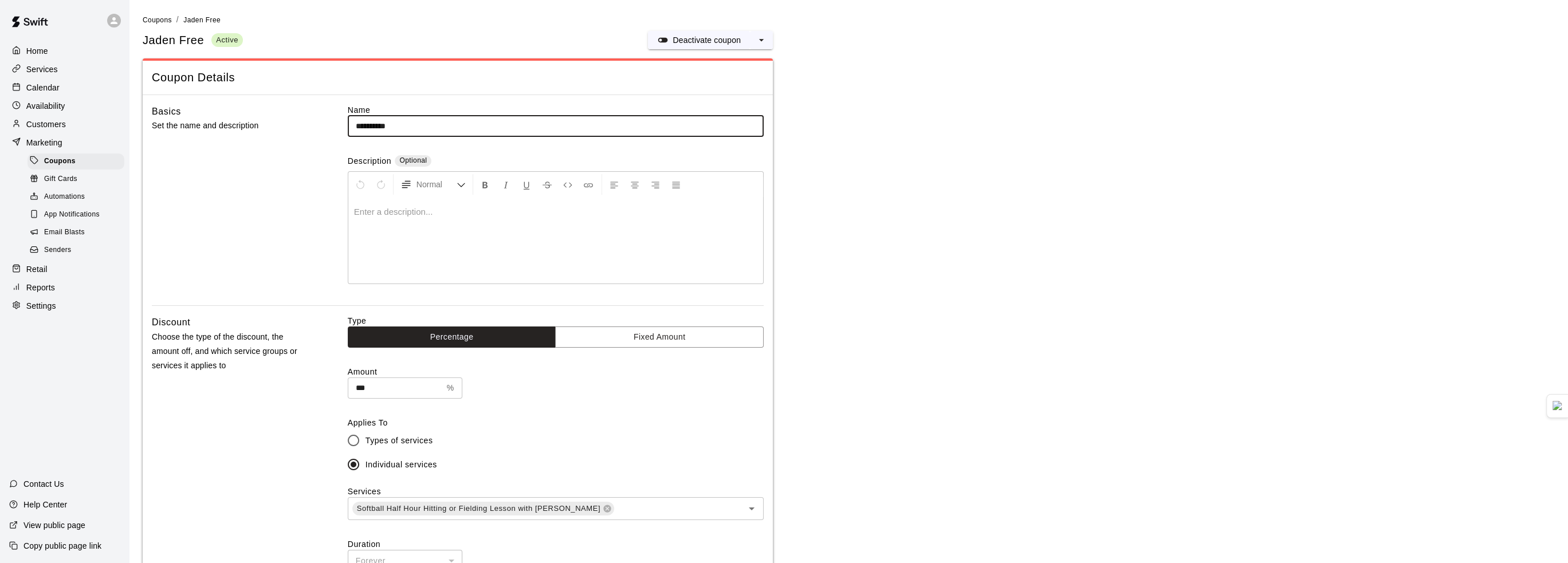
type input "**********"
